Goal: Contribute content

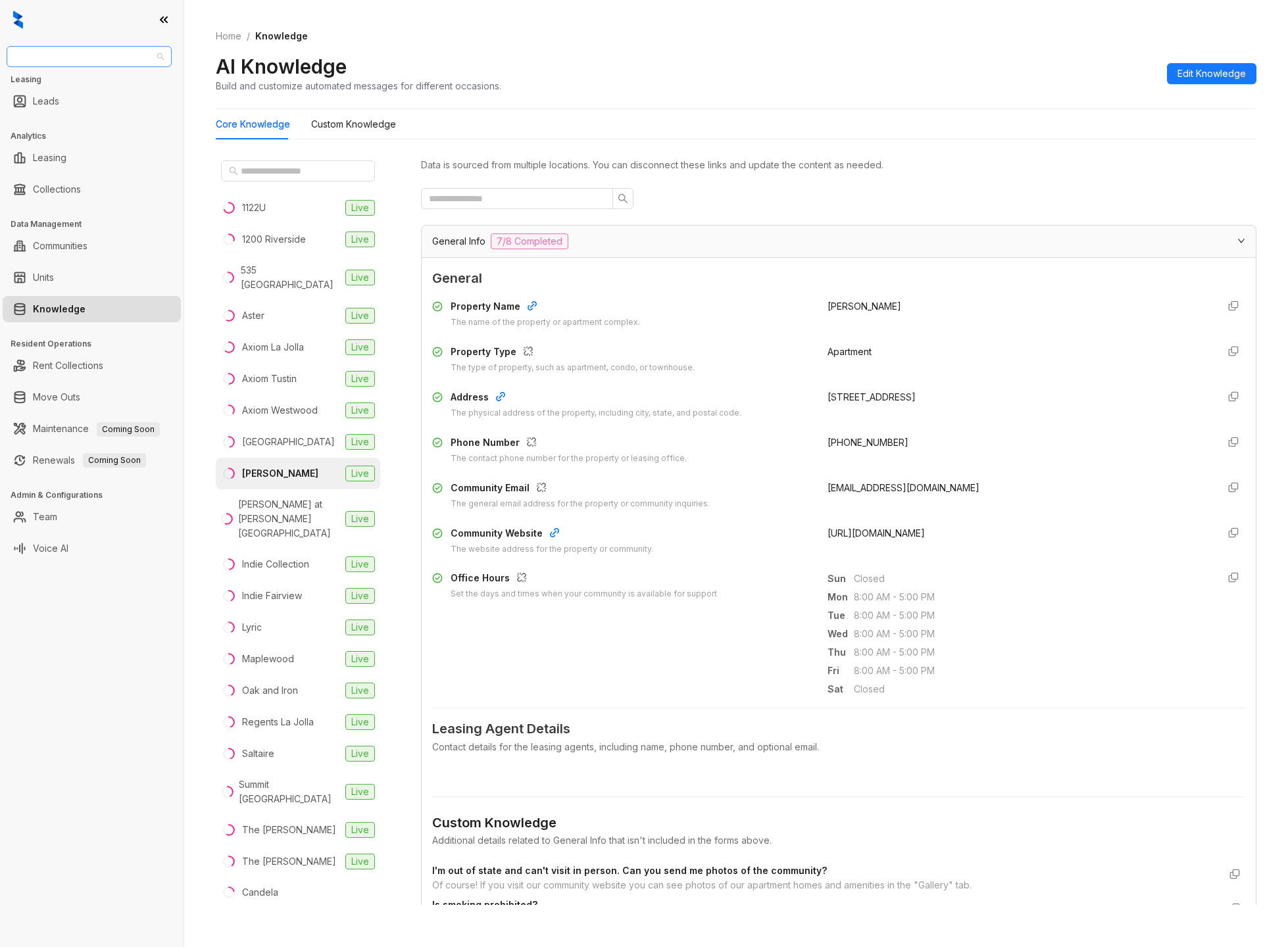
click at [131, 63] on span "Raintree Partners" at bounding box center [89, 56] width 149 height 20
click at [86, 183] on div "[PERSON_NAME] Residential" at bounding box center [89, 187] width 144 height 15
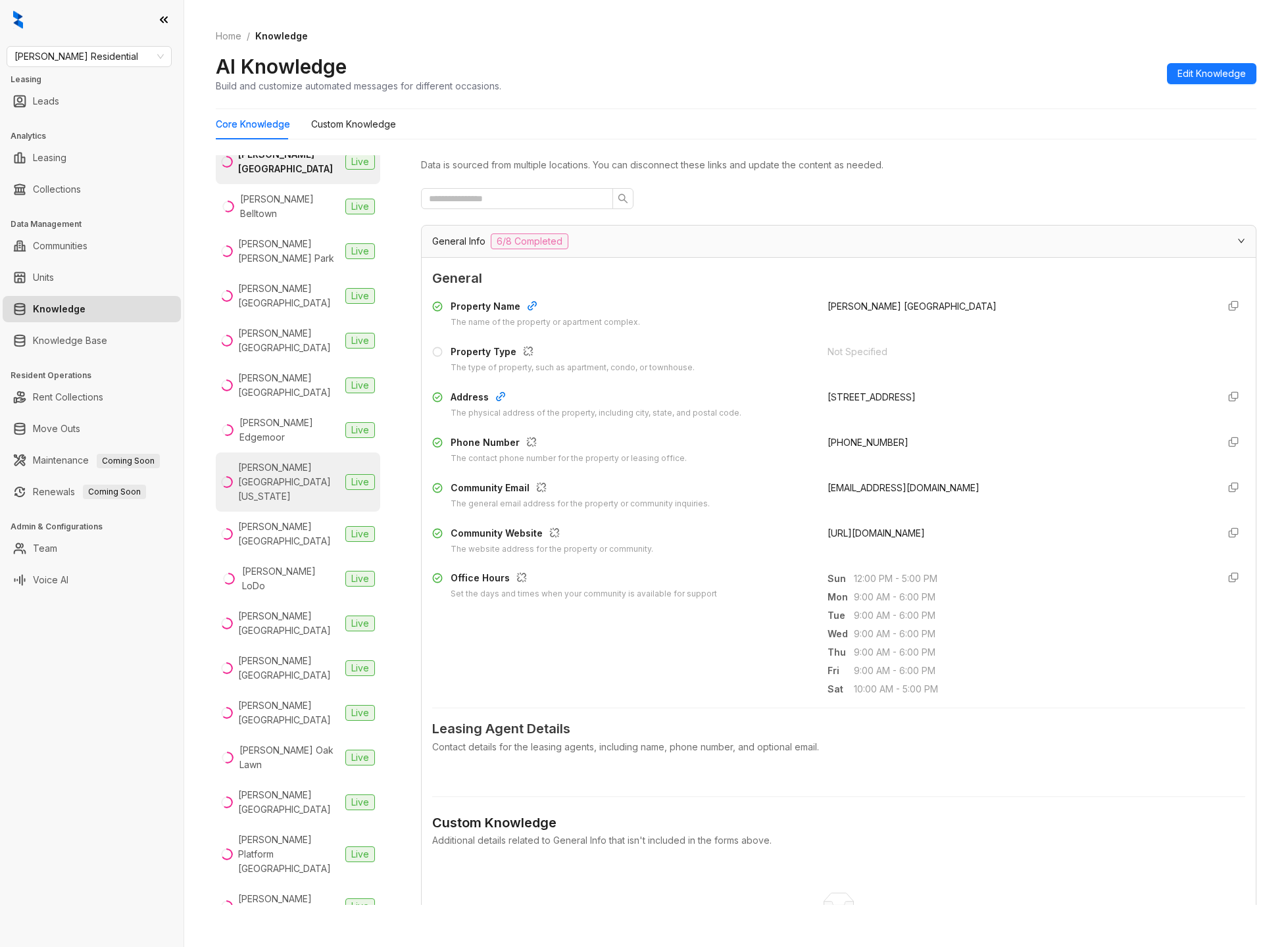
scroll to position [60, 0]
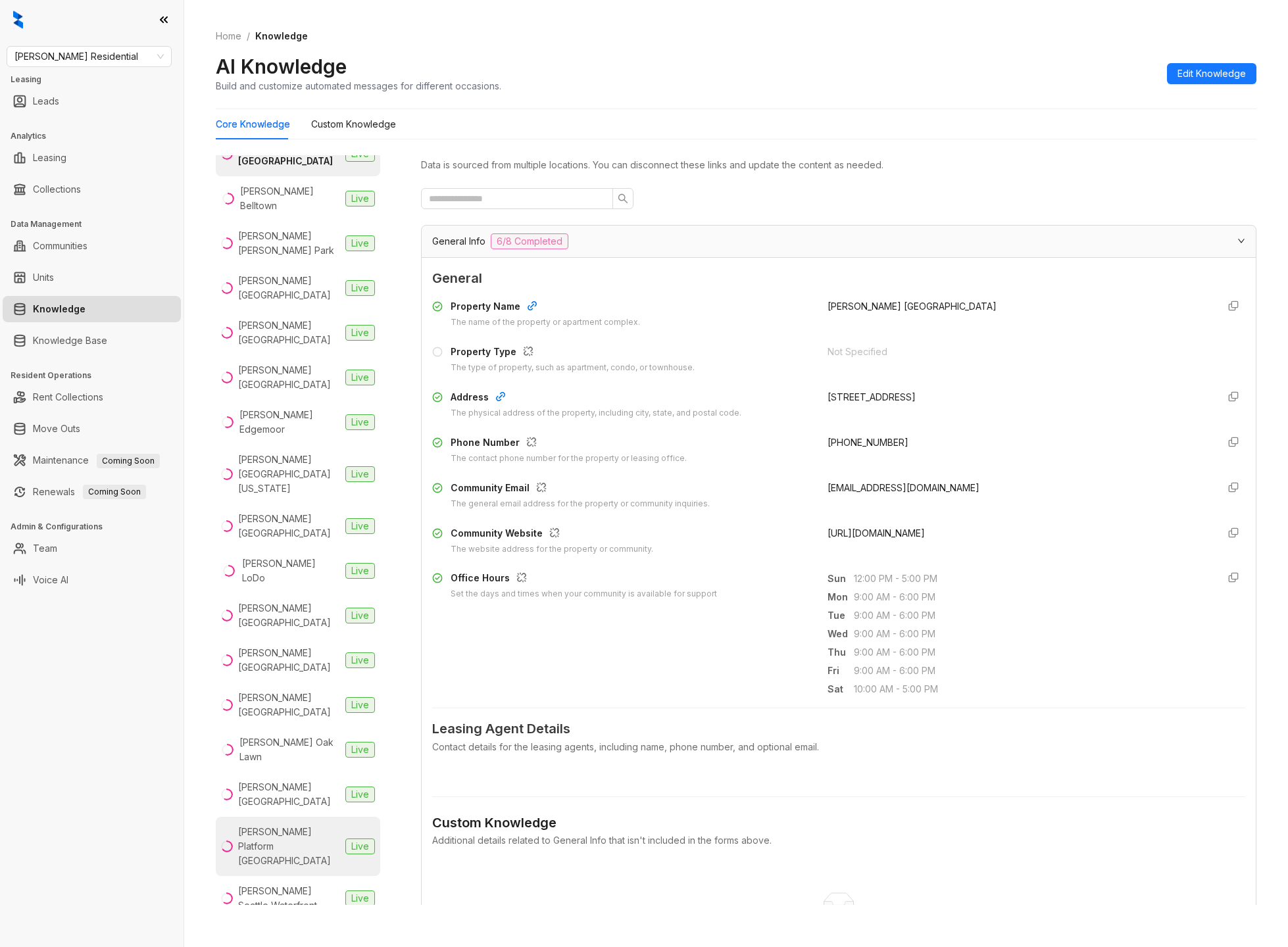
click at [289, 825] on div "[PERSON_NAME] Platform [GEOGRAPHIC_DATA]" at bounding box center [289, 847] width 102 height 43
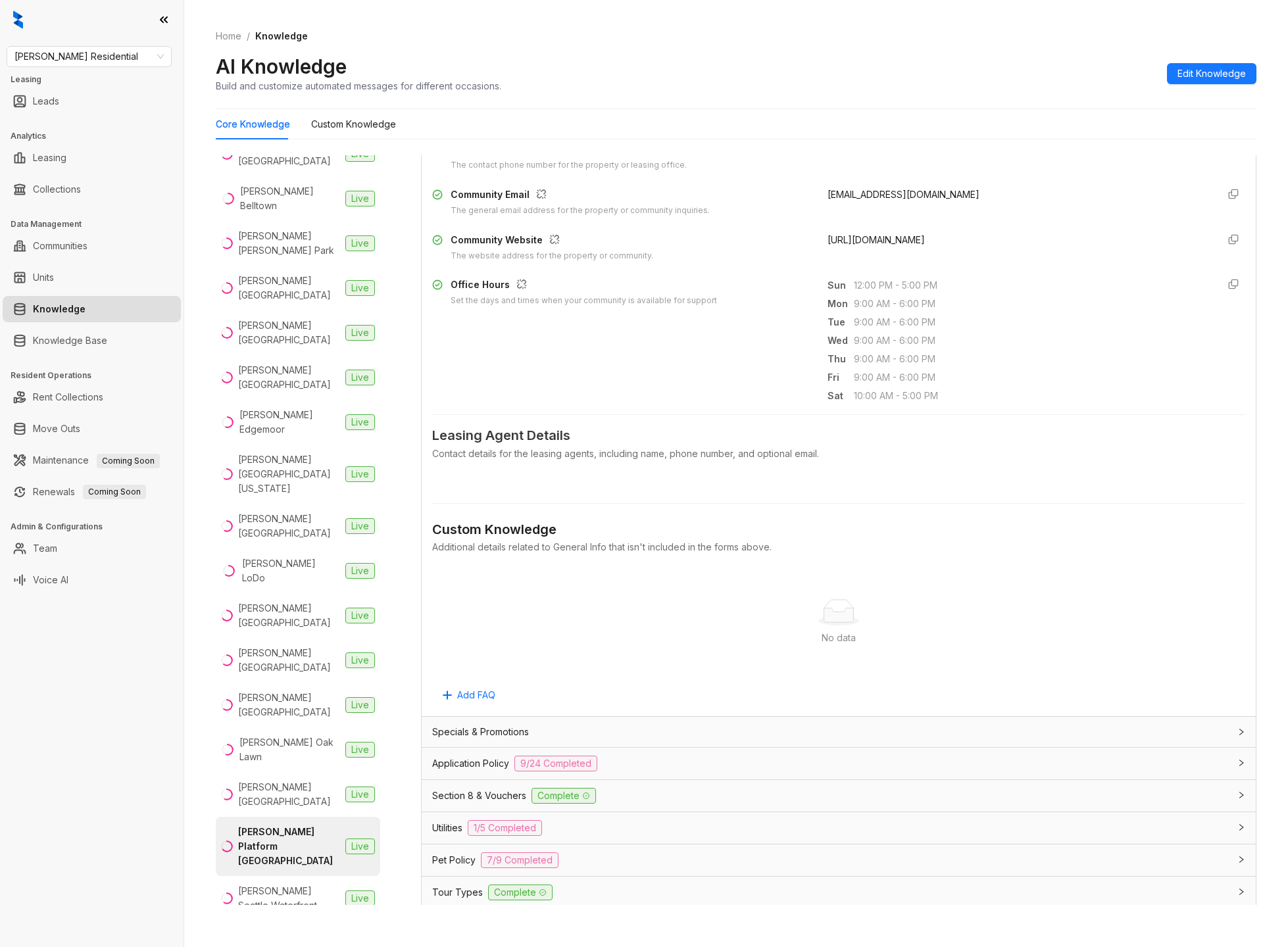
scroll to position [485, 0]
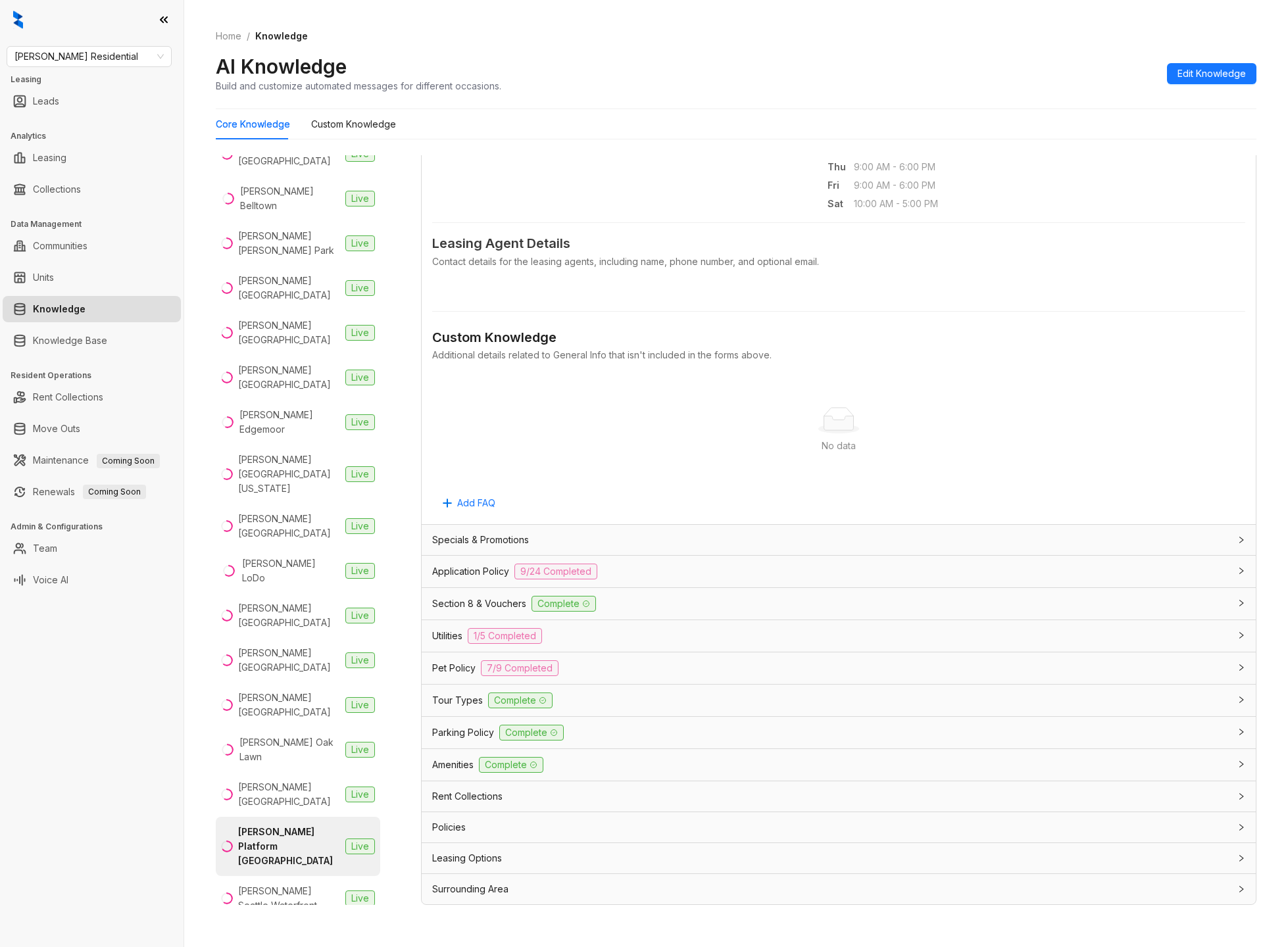
click at [462, 708] on span "Tour Types" at bounding box center [458, 700] width 51 height 15
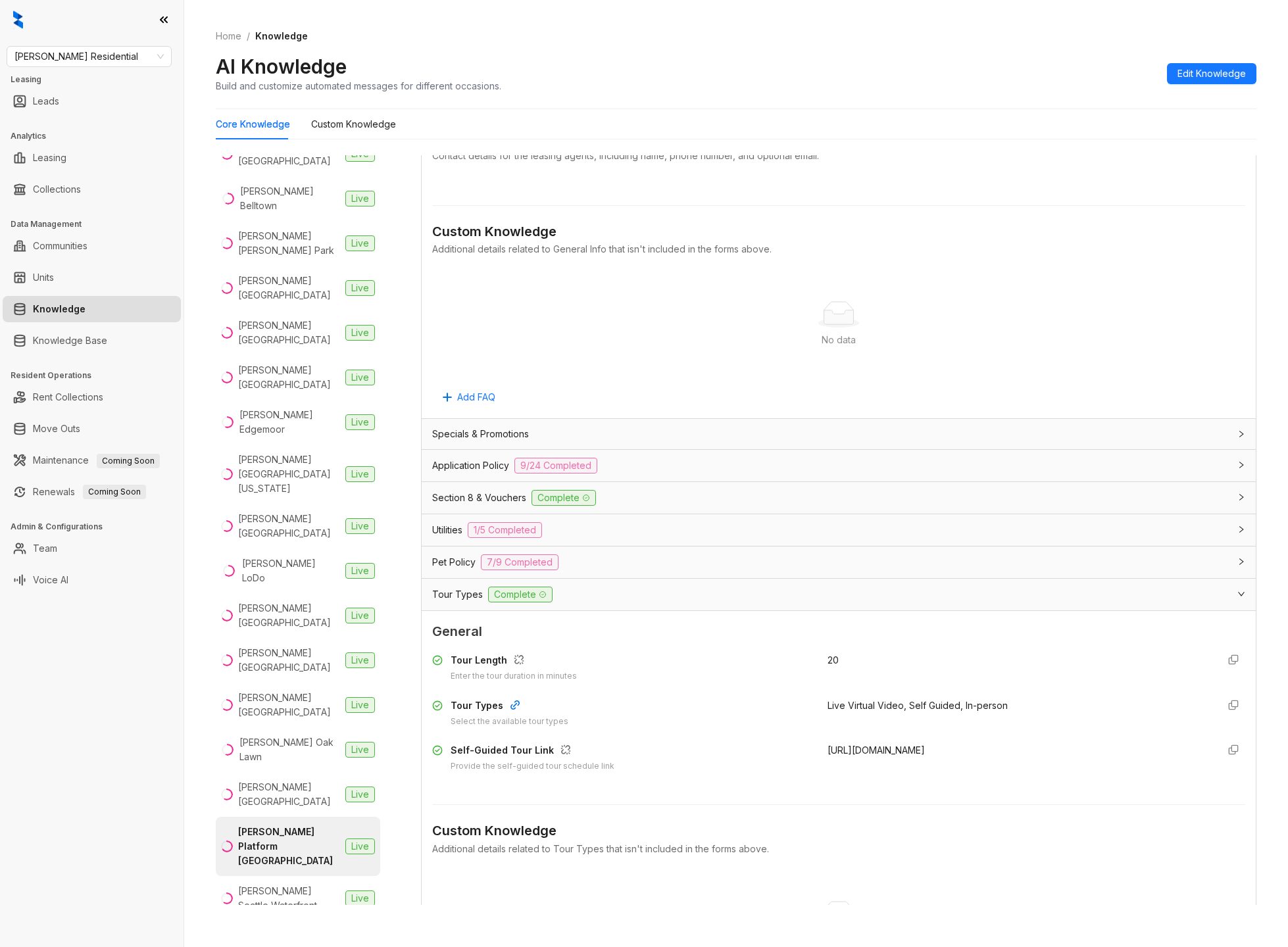
scroll to position [601, 0]
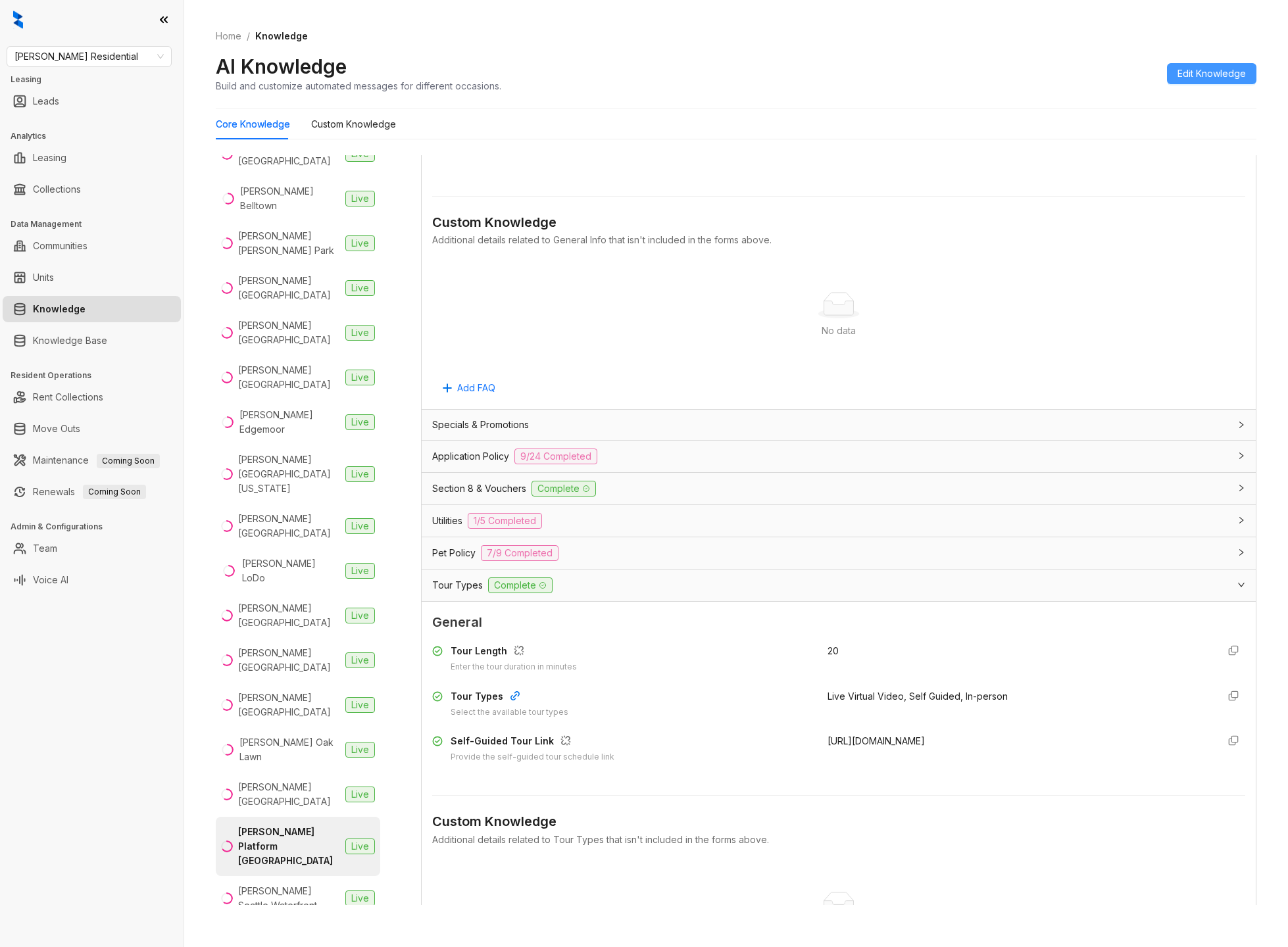
click at [1230, 80] on span "Edit Knowledge" at bounding box center [1211, 73] width 69 height 15
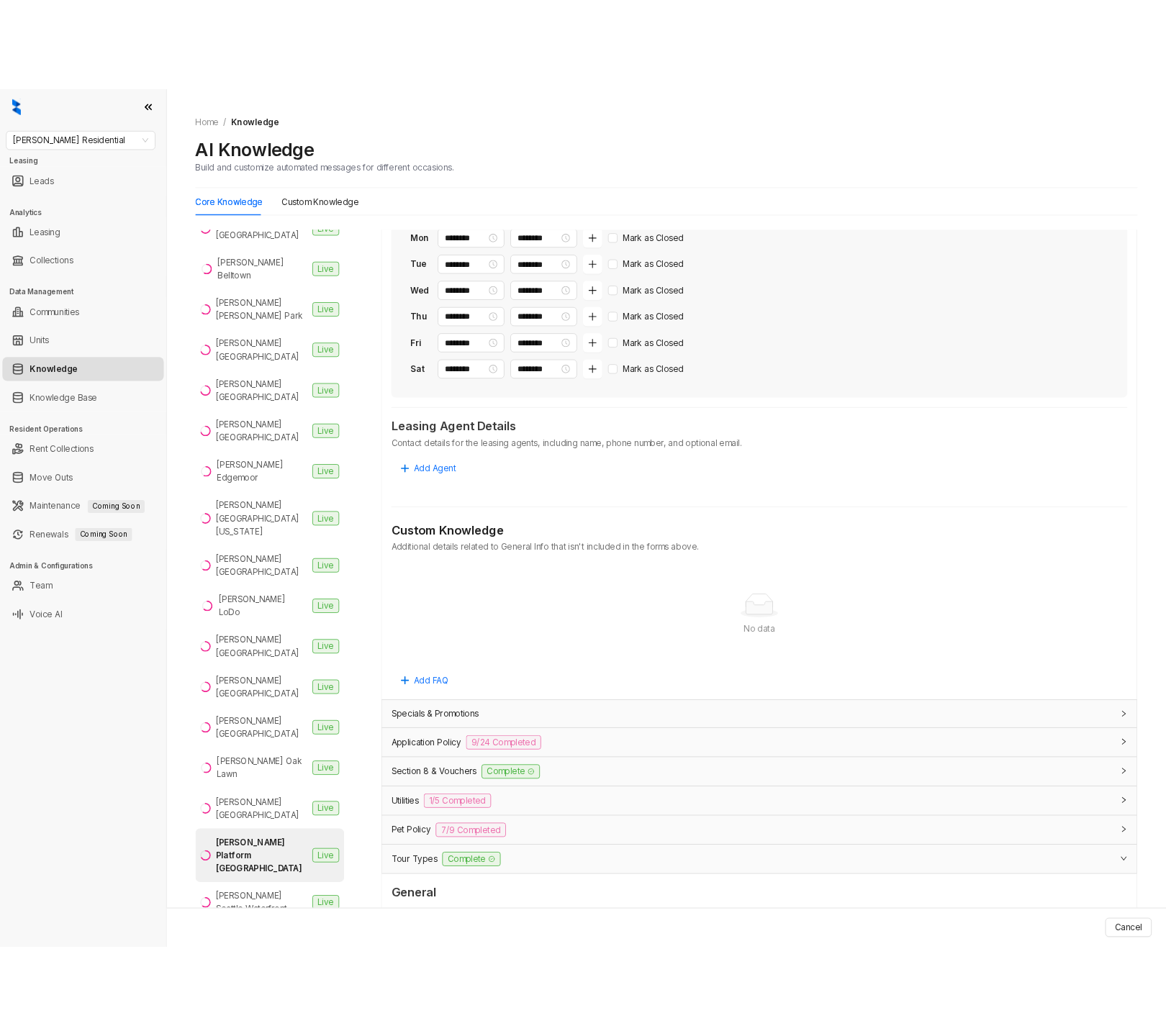
scroll to position [924, 0]
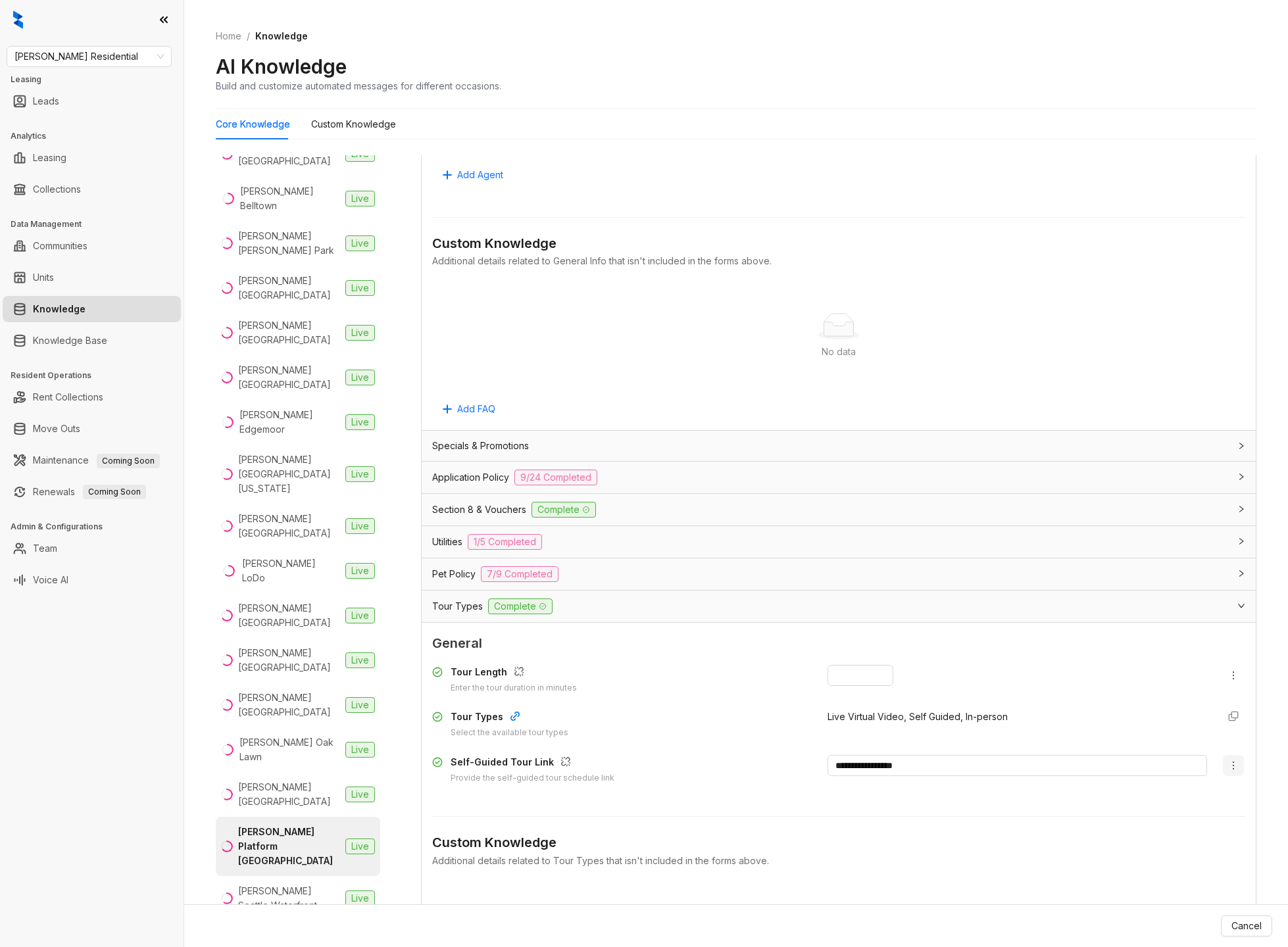
click at [1233, 773] on button "button" at bounding box center [1233, 765] width 21 height 21
click at [1208, 808] on span "Clear Answer" at bounding box center [1187, 812] width 91 height 15
click at [1219, 930] on span "Update Knowledge" at bounding box center [1219, 926] width 85 height 15
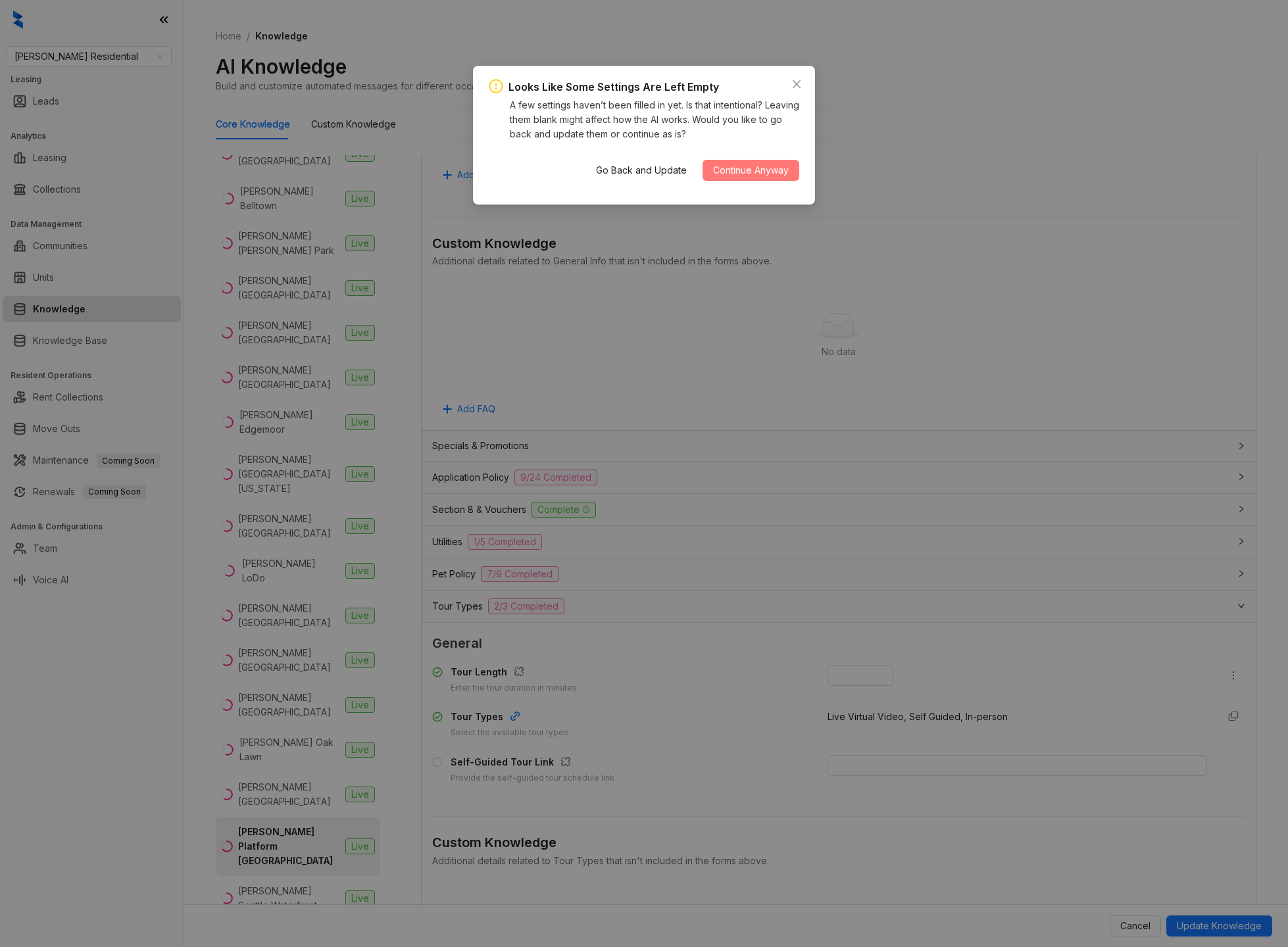
click at [752, 164] on span "Continue Anyway" at bounding box center [751, 170] width 76 height 15
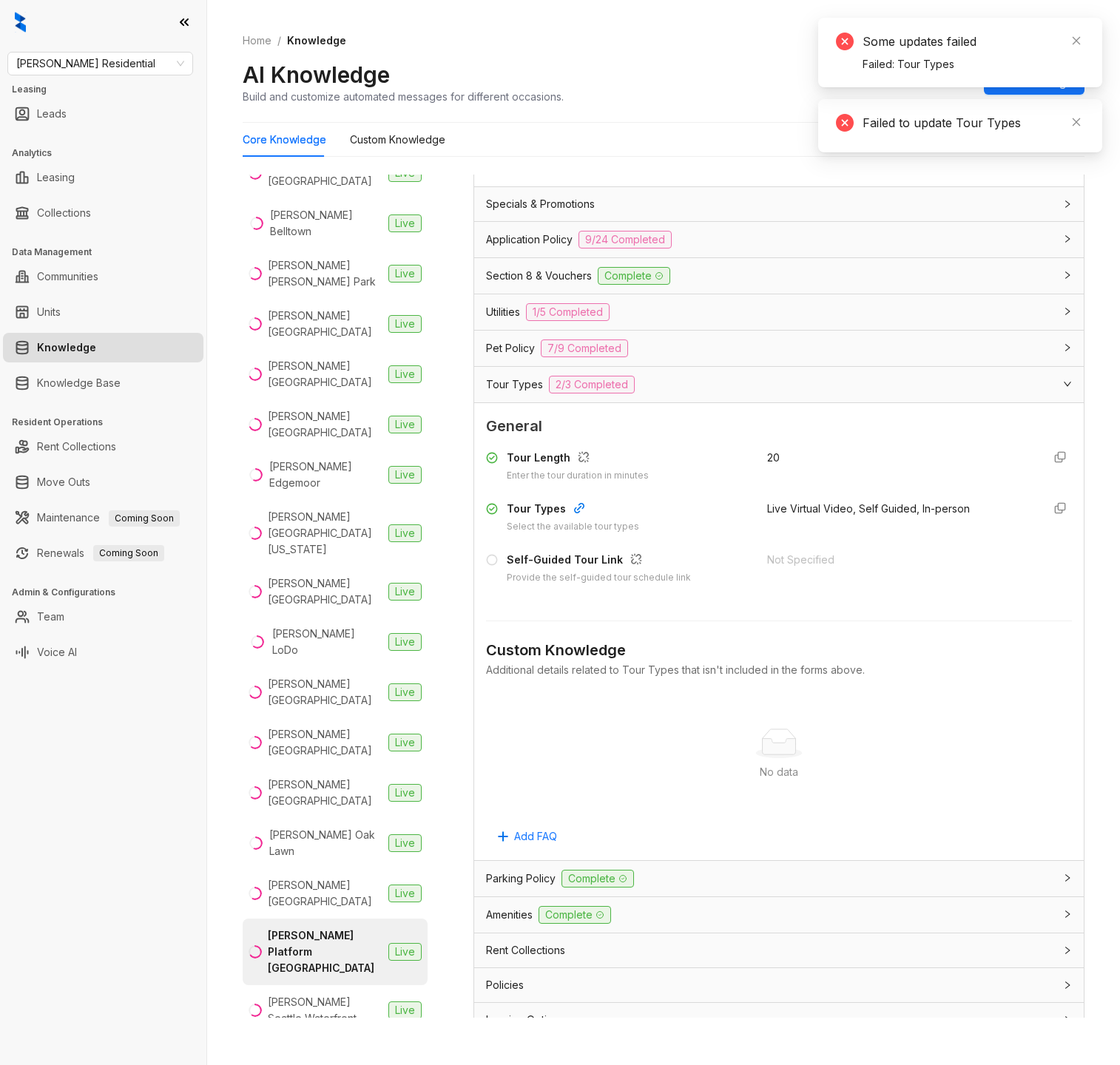
scroll to position [731, 0]
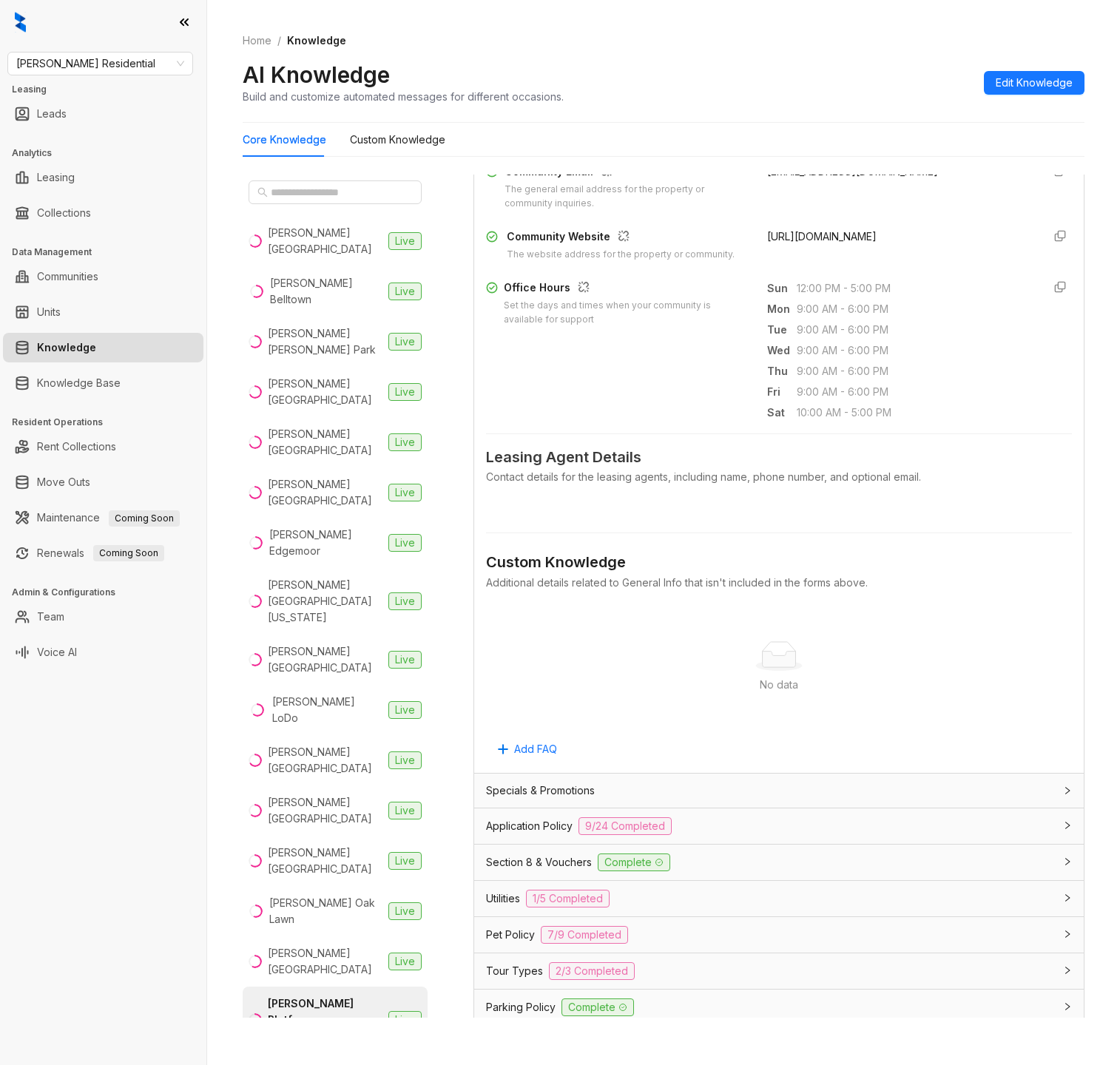
scroll to position [602, 0]
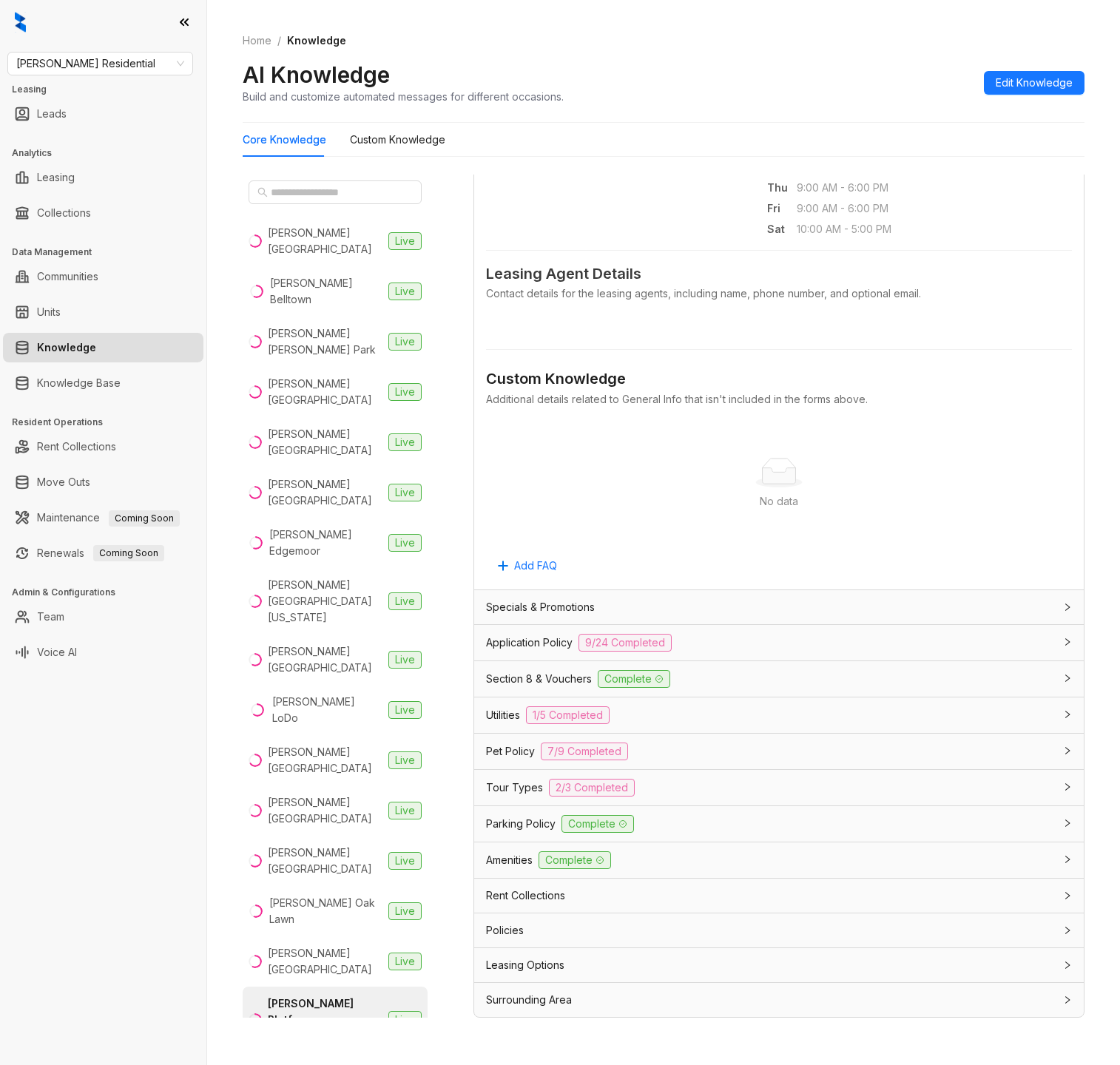
click at [1066, 781] on div at bounding box center [1063, 787] width 17 height 17
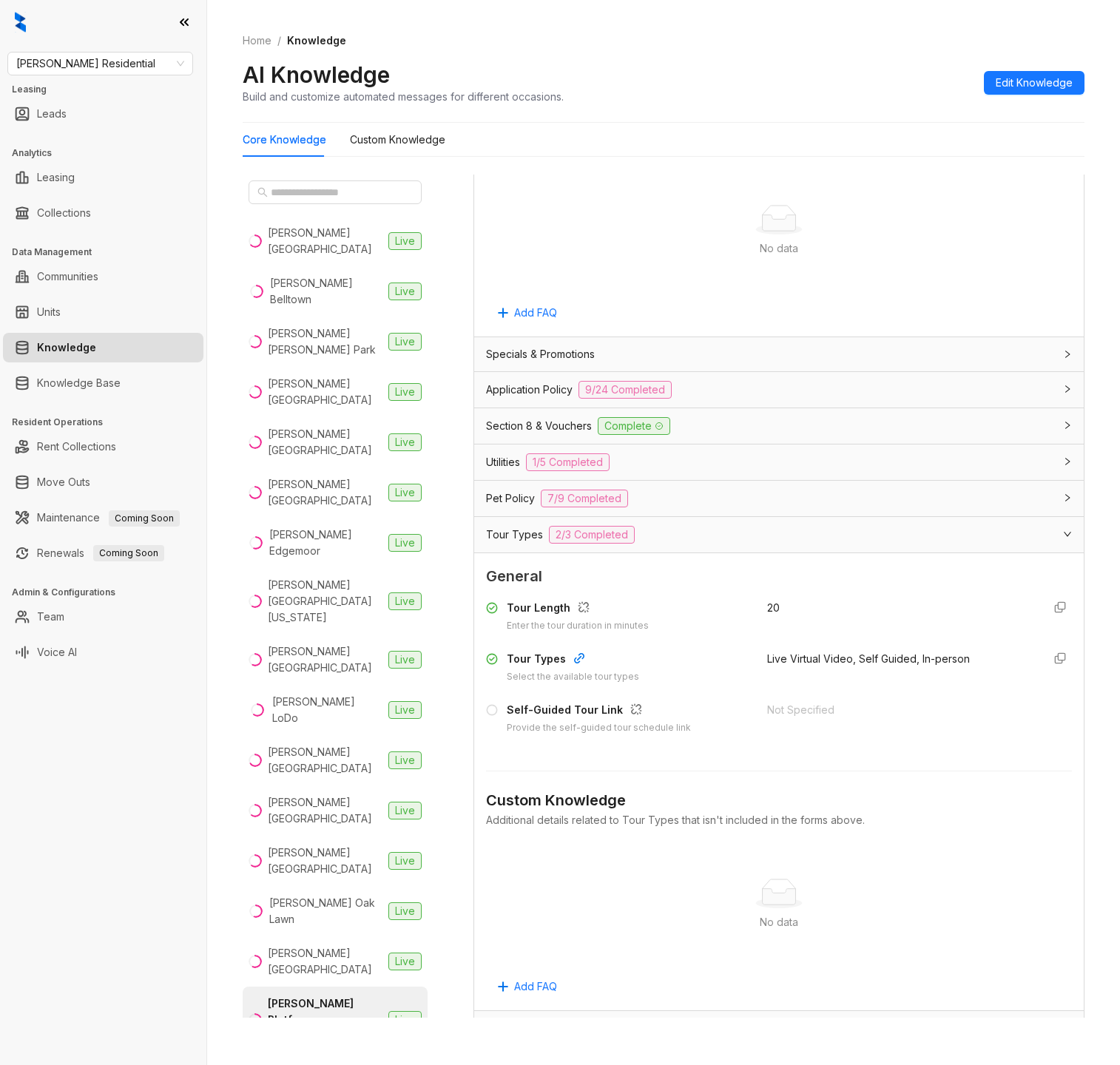
scroll to position [856, 0]
